Goal: Information Seeking & Learning: Check status

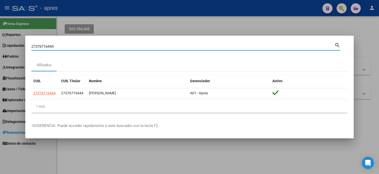
drag, startPoint x: 61, startPoint y: 48, endPoint x: 0, endPoint y: 51, distance: 61.0
click at [0, 51] on div "27376716444 Buscar (apellido, dni, cuil, nro traspaso, cuit, obra social) searc…" at bounding box center [189, 87] width 379 height 174
paste input "376716"
type input "37671644"
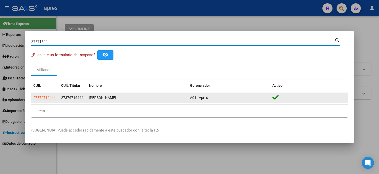
click at [55, 97] on div "27376716444" at bounding box center [45, 98] width 24 height 6
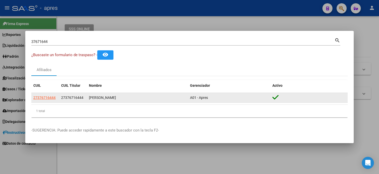
click at [52, 97] on span "27376716444" at bounding box center [44, 98] width 22 height 4
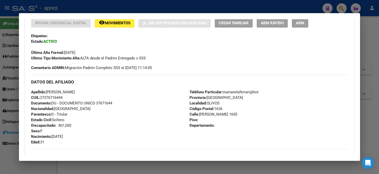
scroll to position [249, 0]
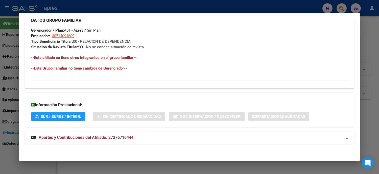
click at [94, 136] on span "Aportes y Contribuciones del Afiliado: 27376716444" at bounding box center [86, 137] width 95 height 5
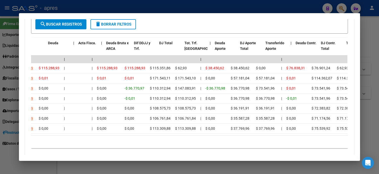
scroll to position [0, 0]
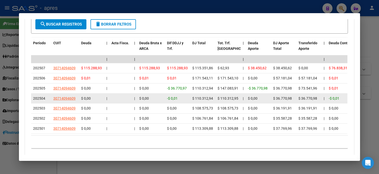
drag, startPoint x: 73, startPoint y: 90, endPoint x: 44, endPoint y: 95, distance: 29.8
click at [44, 95] on datatable-scroller "| | | | | | | | | | | | | 202507 30714094609 $ 115.288,93 | | $ 115.288,93 $ 11…" at bounding box center [189, 94] width 317 height 78
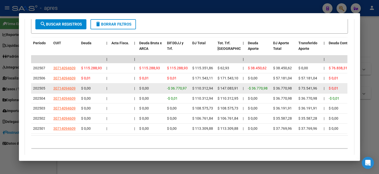
click at [38, 89] on span "202505" at bounding box center [39, 88] width 12 height 4
drag, startPoint x: 173, startPoint y: 90, endPoint x: 189, endPoint y: 90, distance: 15.9
drag, startPoint x: 203, startPoint y: 90, endPoint x: 191, endPoint y: 90, distance: 11.9
click at [199, 90] on span "$ 110.312,94" at bounding box center [202, 88] width 21 height 4
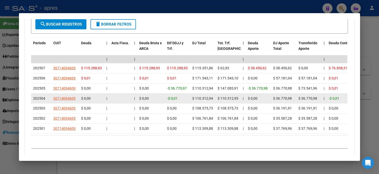
drag, startPoint x: 242, startPoint y: 88, endPoint x: 206, endPoint y: 95, distance: 37.0
click at [241, 89] on datatable-body-cell "|" at bounding box center [243, 88] width 5 height 10
click at [206, 95] on datatable-body-cell "$ 110.312,94" at bounding box center [202, 99] width 25 height 10
drag, startPoint x: 37, startPoint y: 102, endPoint x: 42, endPoint y: 103, distance: 5.8
click at [42, 103] on datatable-body-cell "202504" at bounding box center [41, 99] width 20 height 10
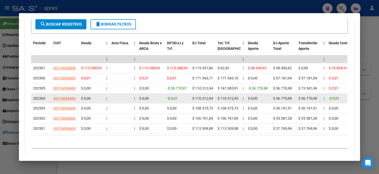
click at [38, 99] on span "202504" at bounding box center [39, 98] width 12 height 4
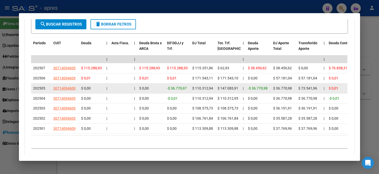
drag, startPoint x: 36, startPoint y: 87, endPoint x: 41, endPoint y: 87, distance: 4.6
click at [41, 87] on span "202505" at bounding box center [39, 88] width 12 height 4
click at [38, 87] on span "202505" at bounding box center [39, 88] width 12 height 4
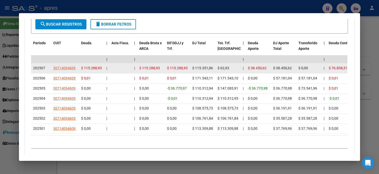
scroll to position [361, 0]
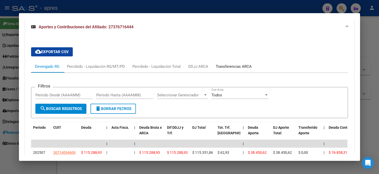
click at [250, 62] on div "Transferencias ARCA" at bounding box center [233, 66] width 43 height 12
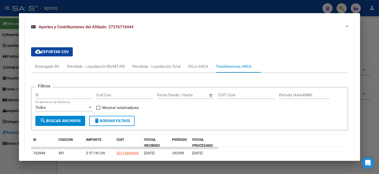
scroll to position [389, 0]
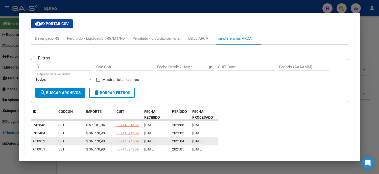
drag, startPoint x: 181, startPoint y: 142, endPoint x: 167, endPoint y: 141, distance: 13.9
click at [167, 141] on div "610952 381 $ 36.770,98 30714094609 [DATE] 202504 [DATE]" at bounding box center [124, 141] width 187 height 8
click at [178, 139] on span "202504" at bounding box center [178, 141] width 12 height 4
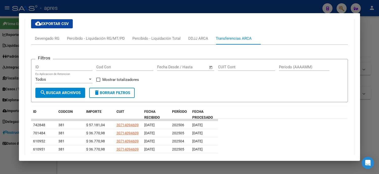
click at [5, 113] on div at bounding box center [189, 87] width 379 height 174
